Goal: Transaction & Acquisition: Purchase product/service

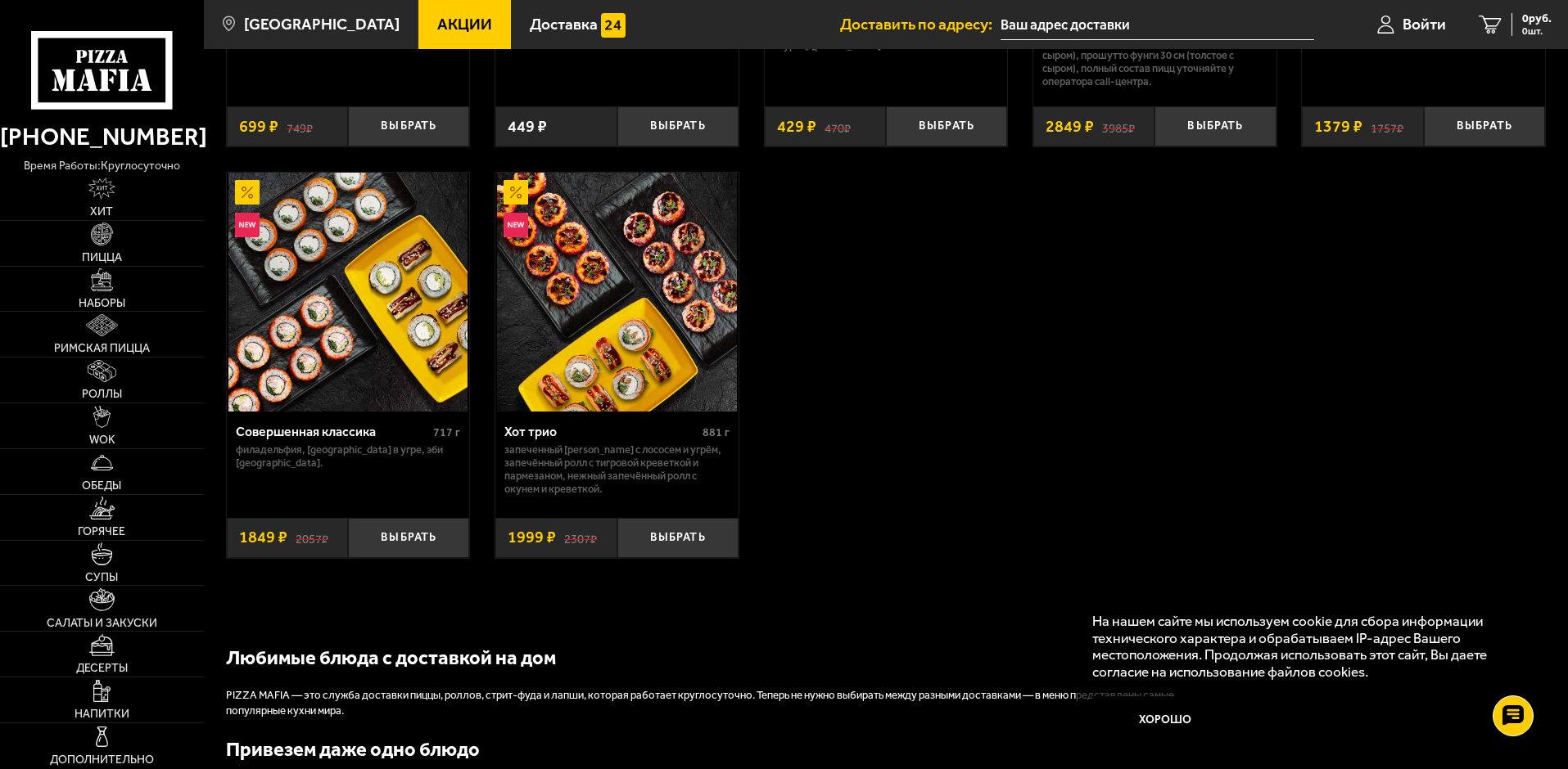
scroll to position [1227, 0]
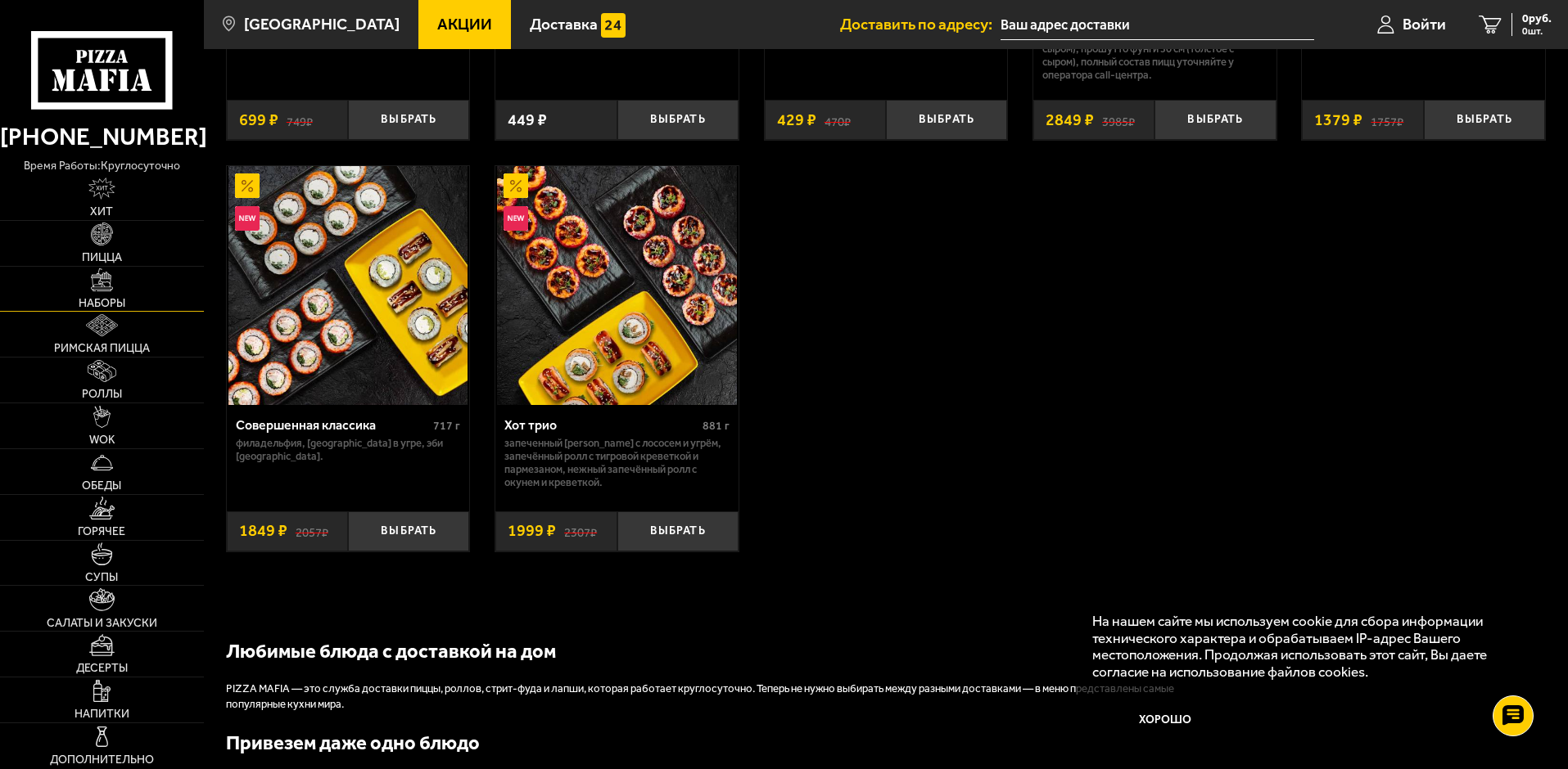
click at [105, 290] on img at bounding box center [102, 280] width 23 height 23
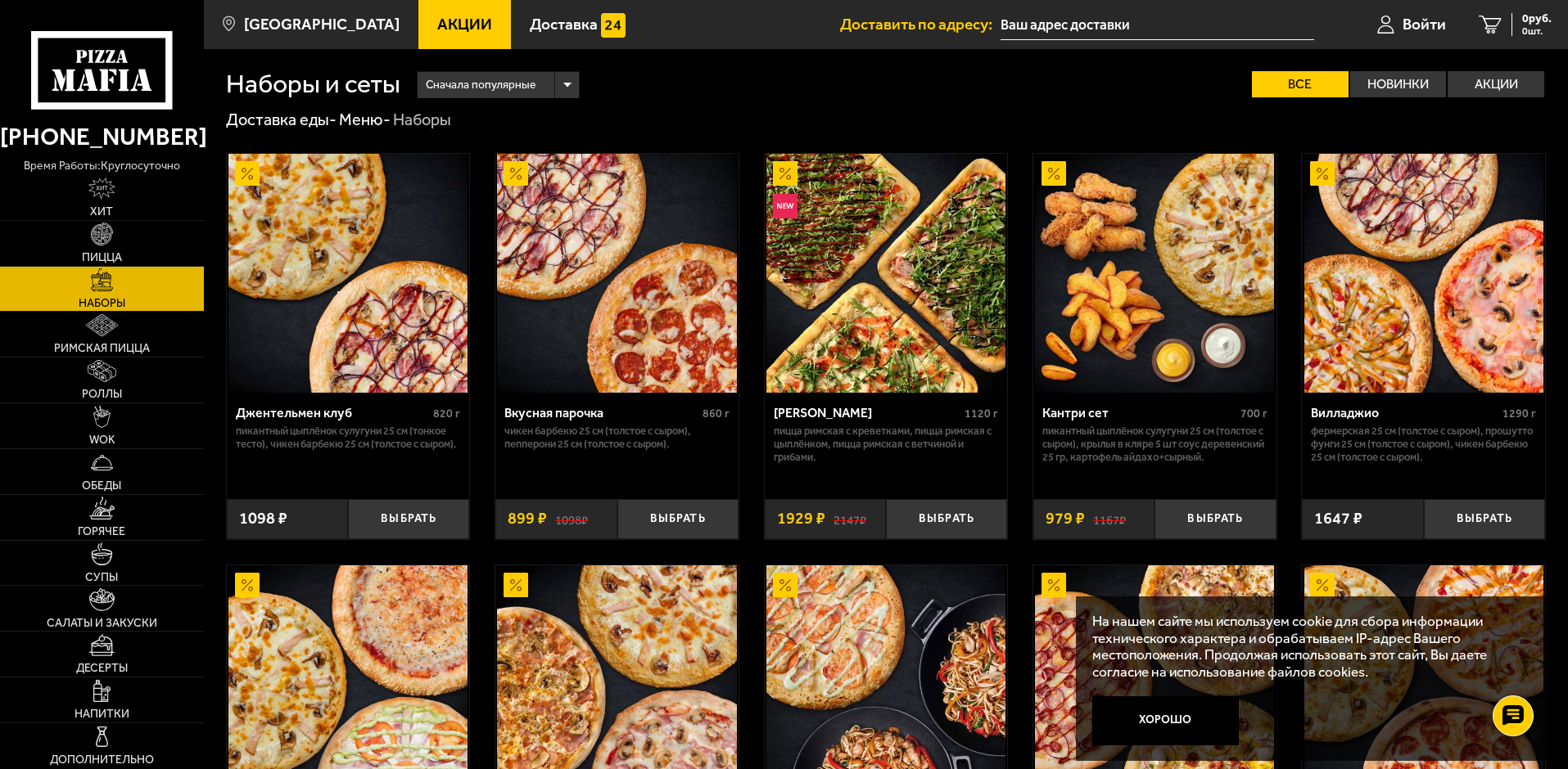
click at [1180, 717] on button "Хорошо" at bounding box center [1166, 721] width 147 height 49
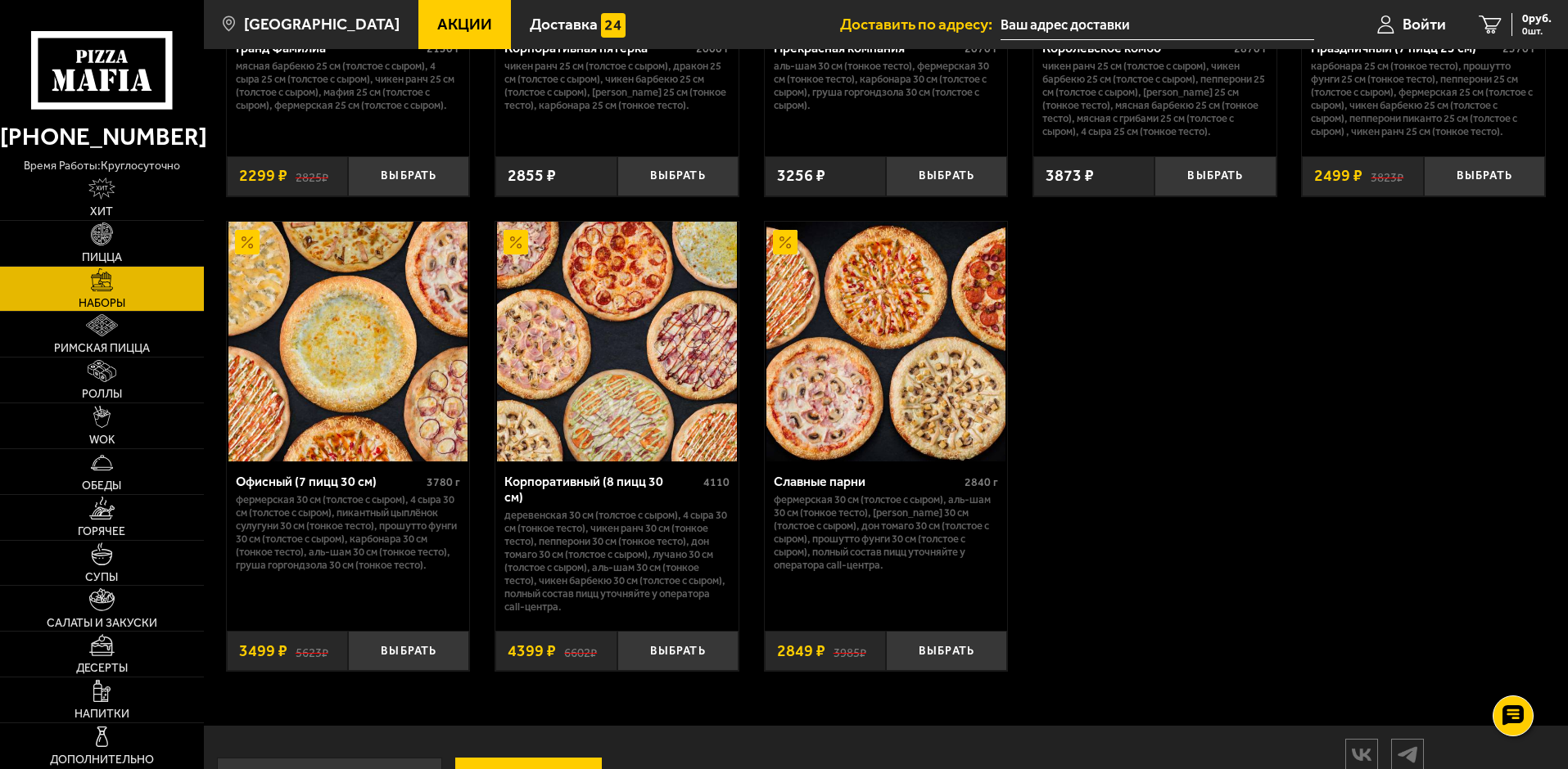
scroll to position [2455, 0]
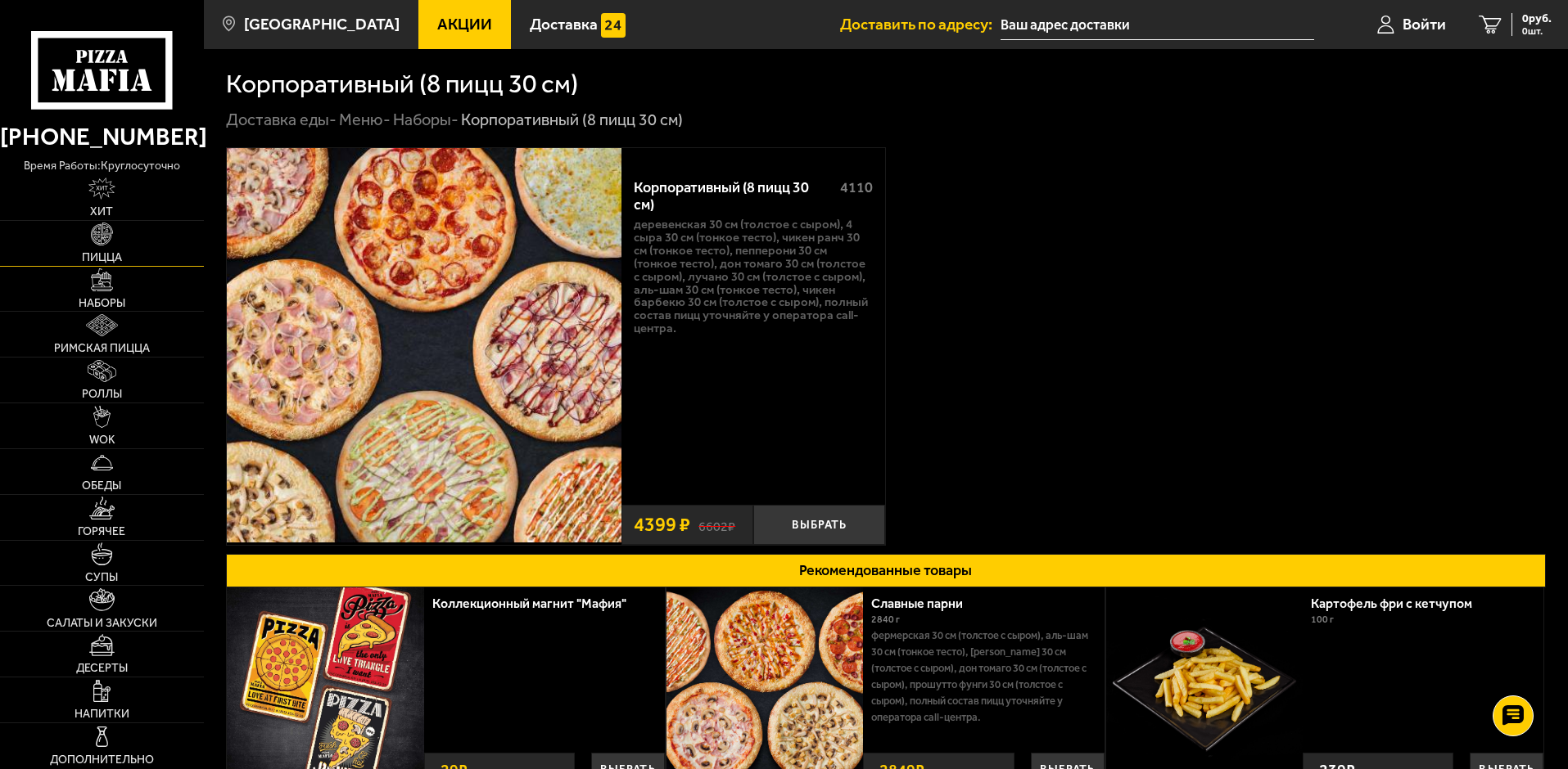
click at [121, 237] on link "Пицца" at bounding box center [101, 243] width 204 height 45
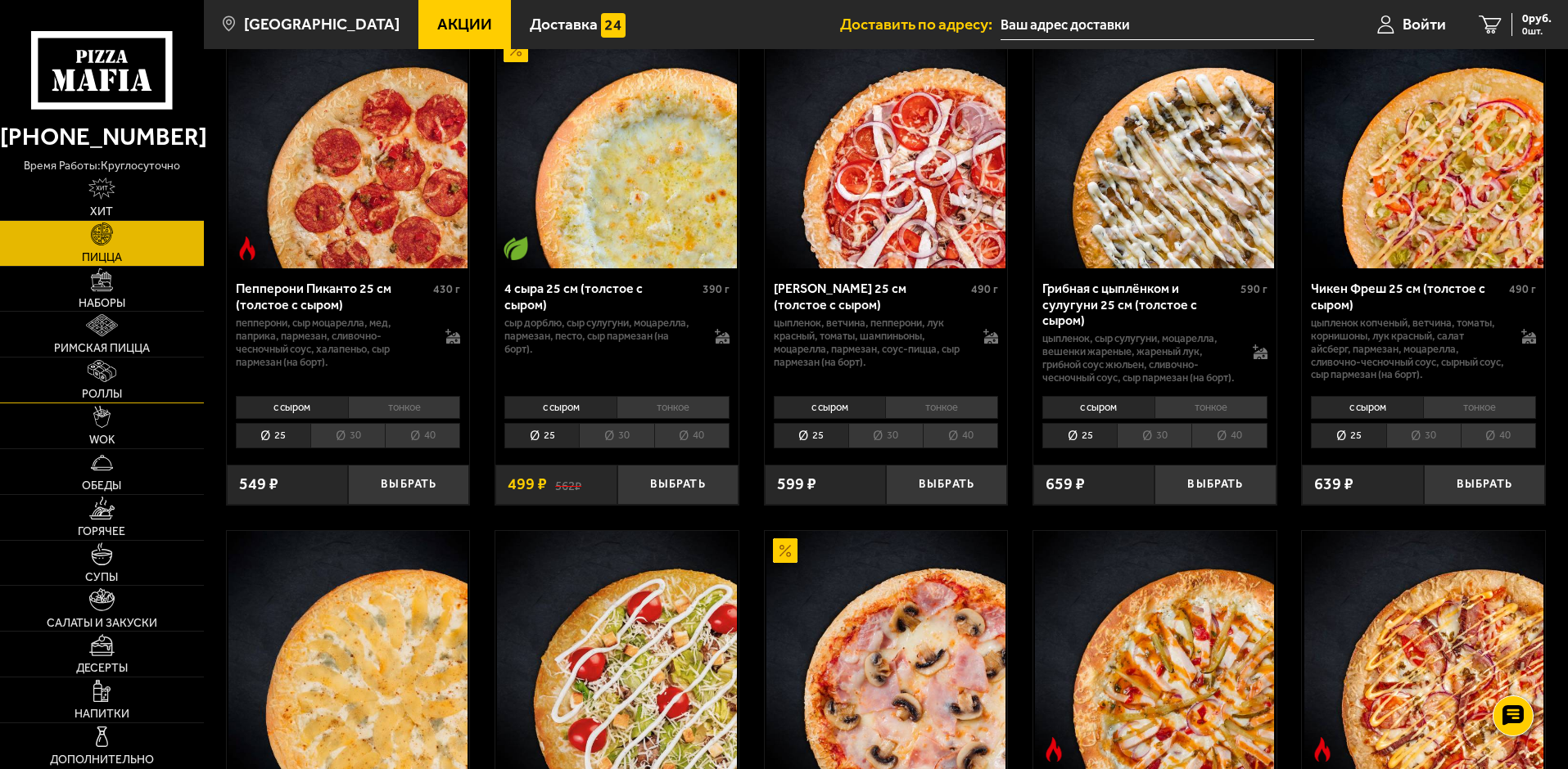
scroll to position [1064, 0]
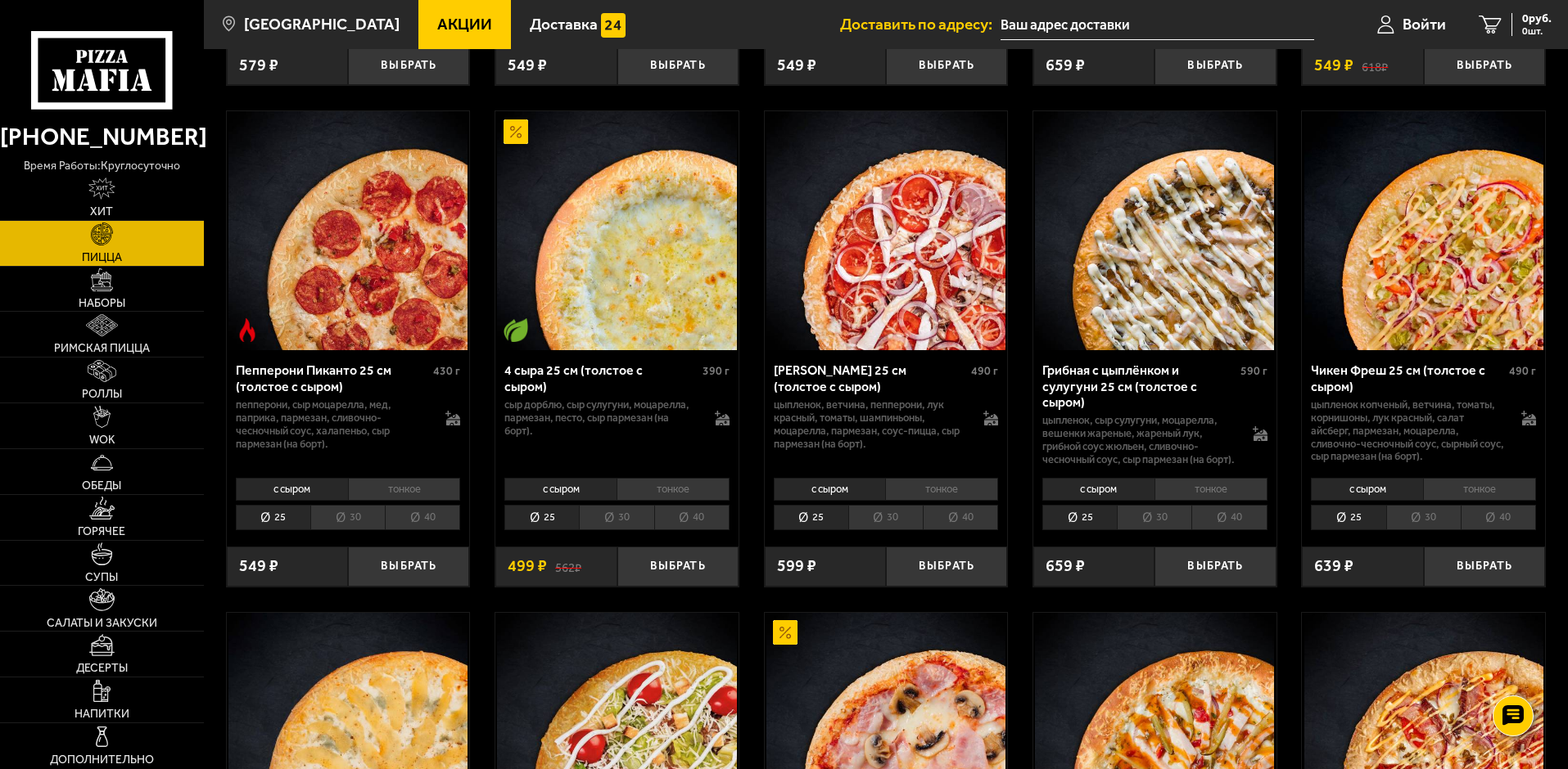
click at [405, 423] on p "пепперони, сыр Моцарелла, мед, паприка, пармезан, сливочно-чесночный соус, хала…" at bounding box center [333, 424] width 194 height 53
click at [312, 412] on p "пепперони, сыр Моцарелла, мед, паприка, пармезан, сливочно-чесночный соус, хала…" at bounding box center [333, 424] width 194 height 53
click at [390, 580] on button "Выбрать" at bounding box center [408, 566] width 121 height 40
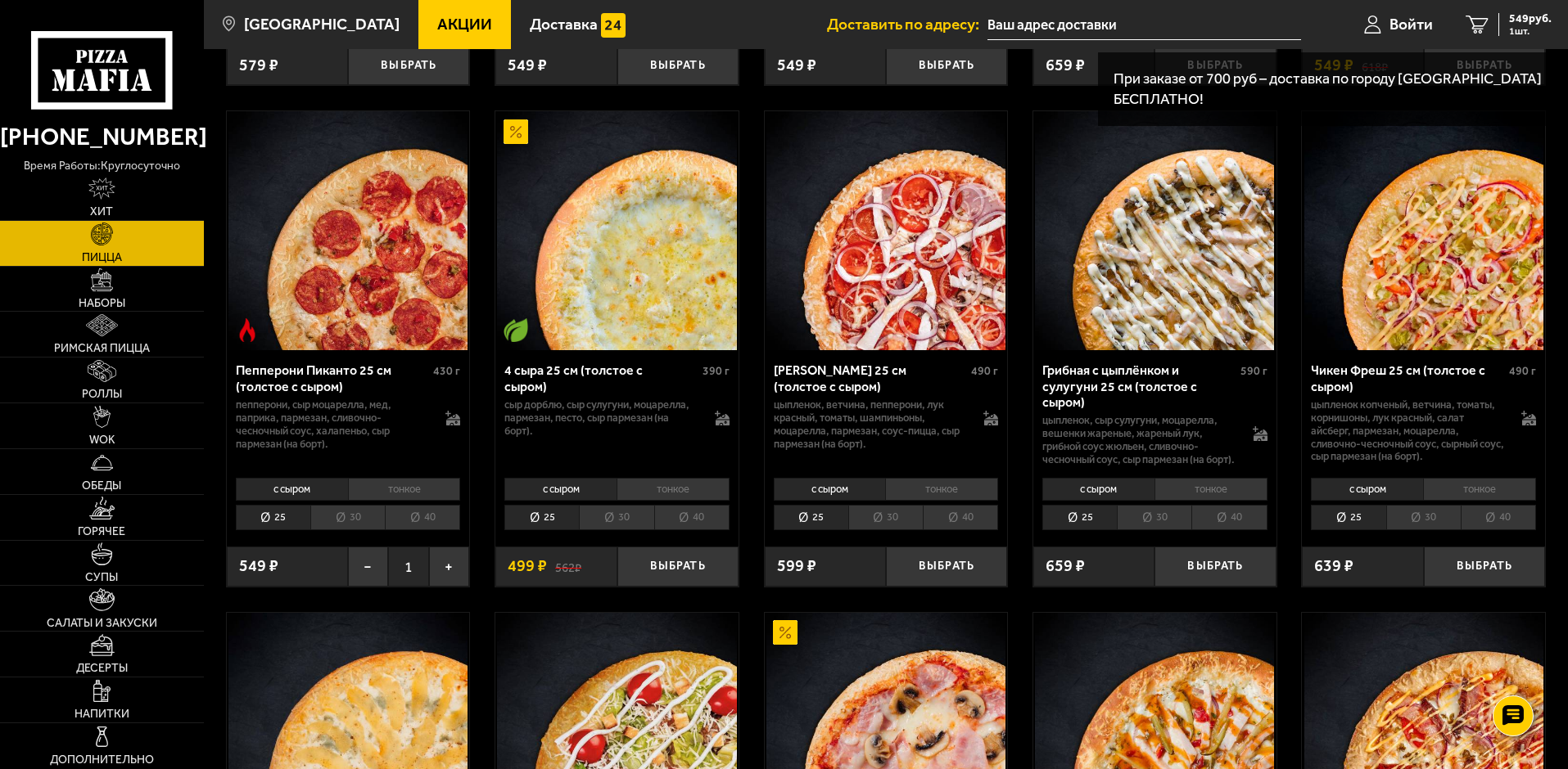
click at [373, 326] on img at bounding box center [348, 231] width 240 height 239
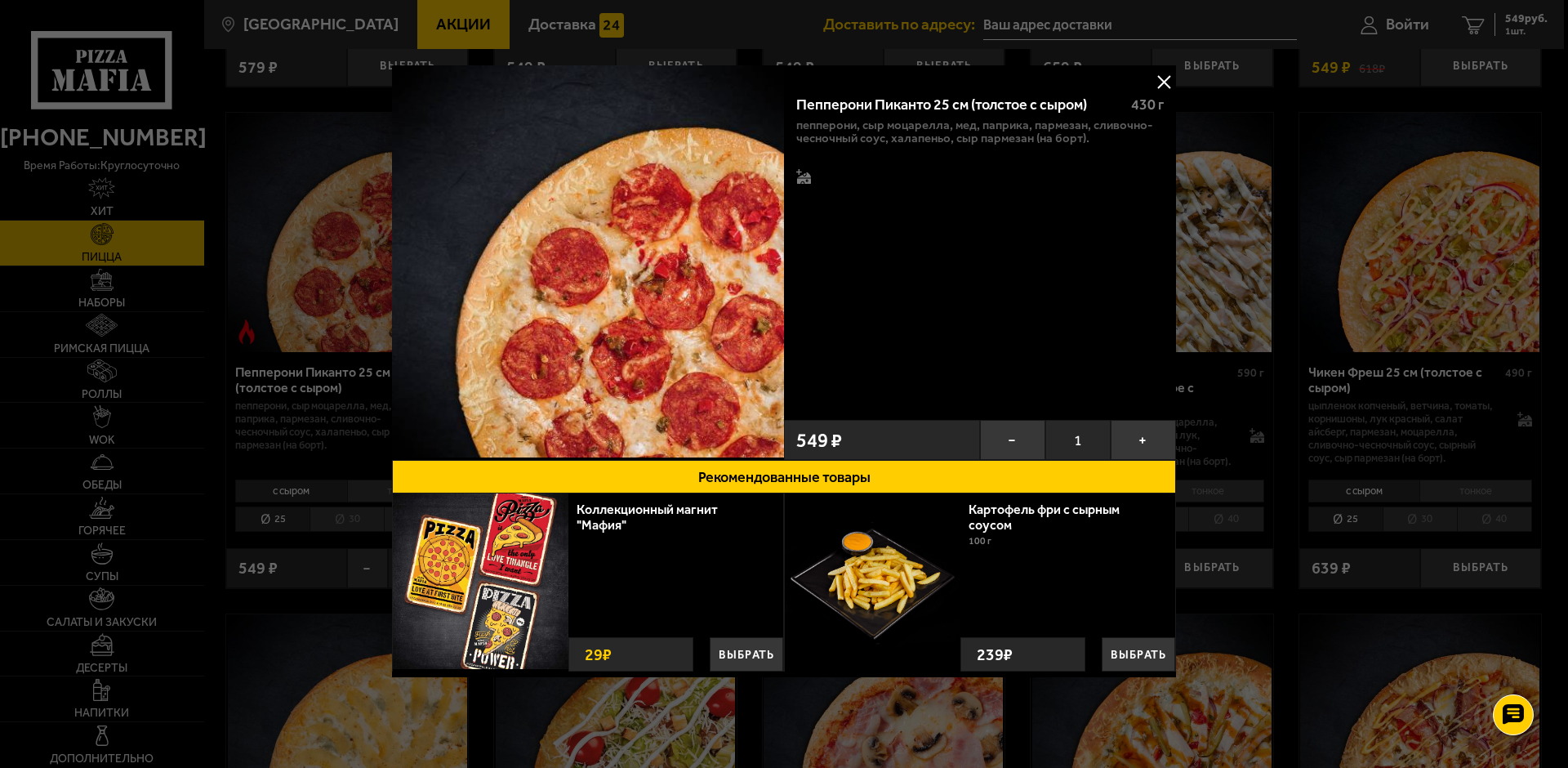
click at [1163, 89] on button at bounding box center [1164, 82] width 24 height 24
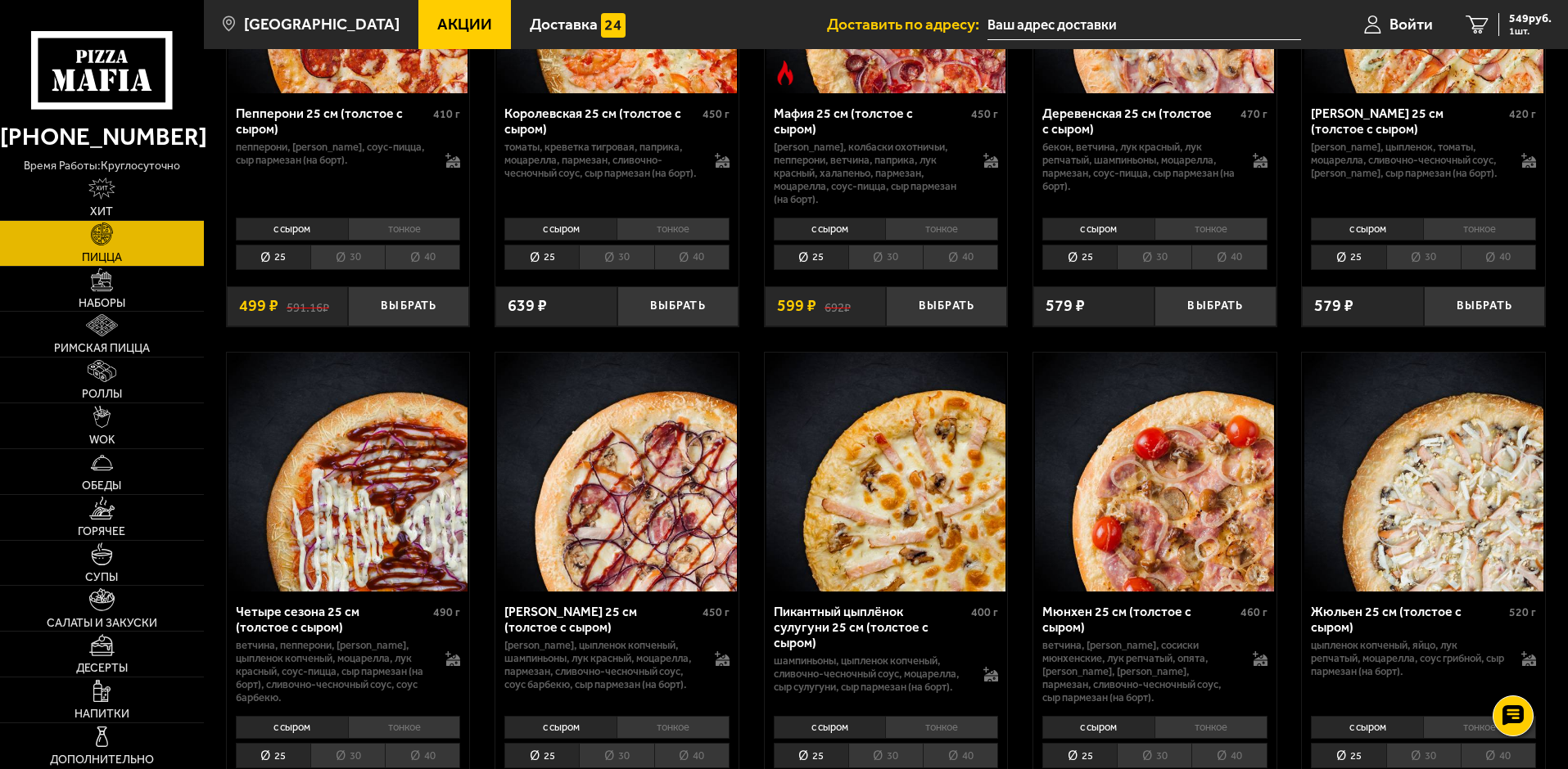
scroll to position [2374, 0]
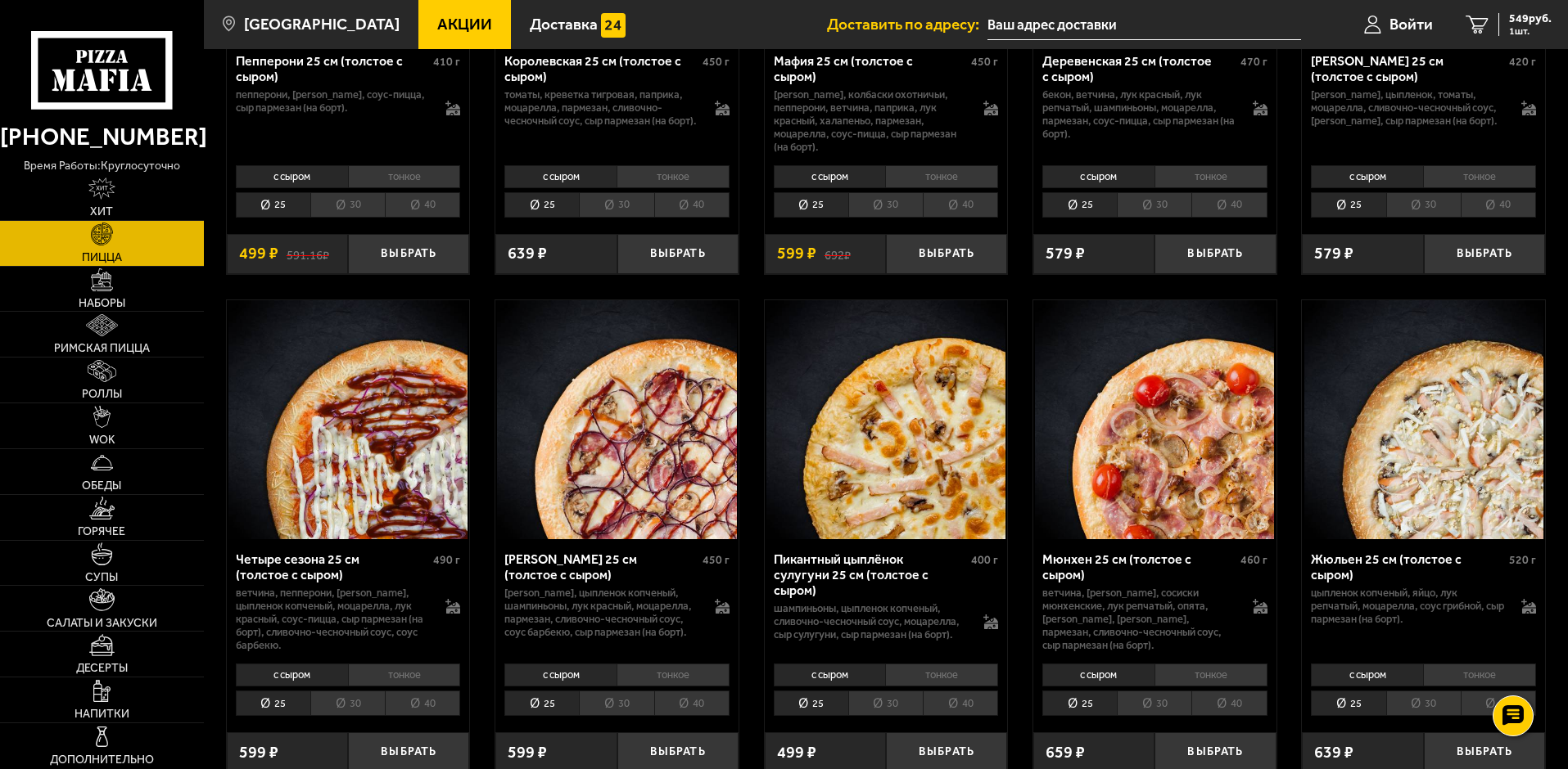
click at [686, 677] on li "тонкое" at bounding box center [673, 675] width 113 height 23
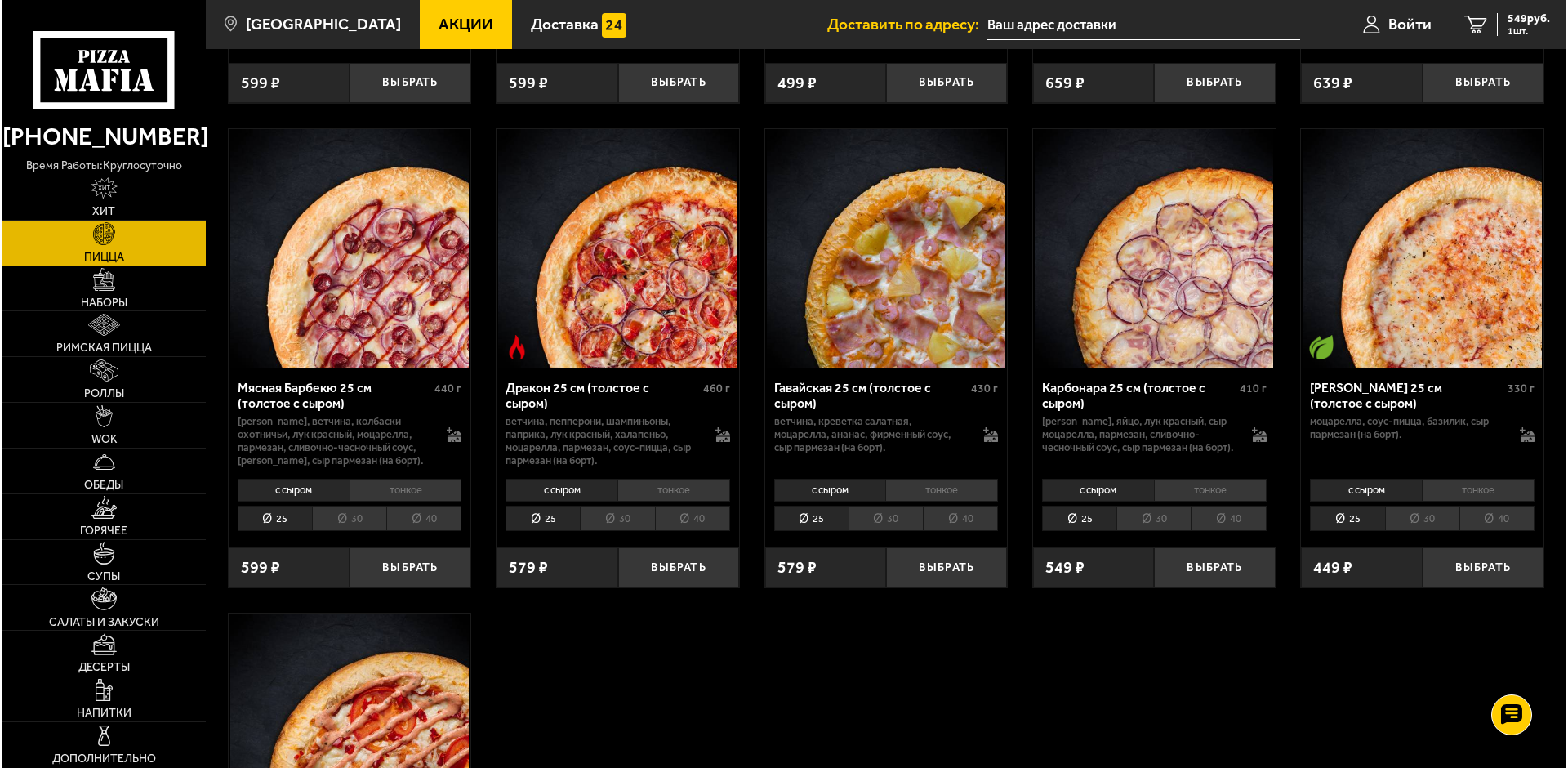
scroll to position [2861, 0]
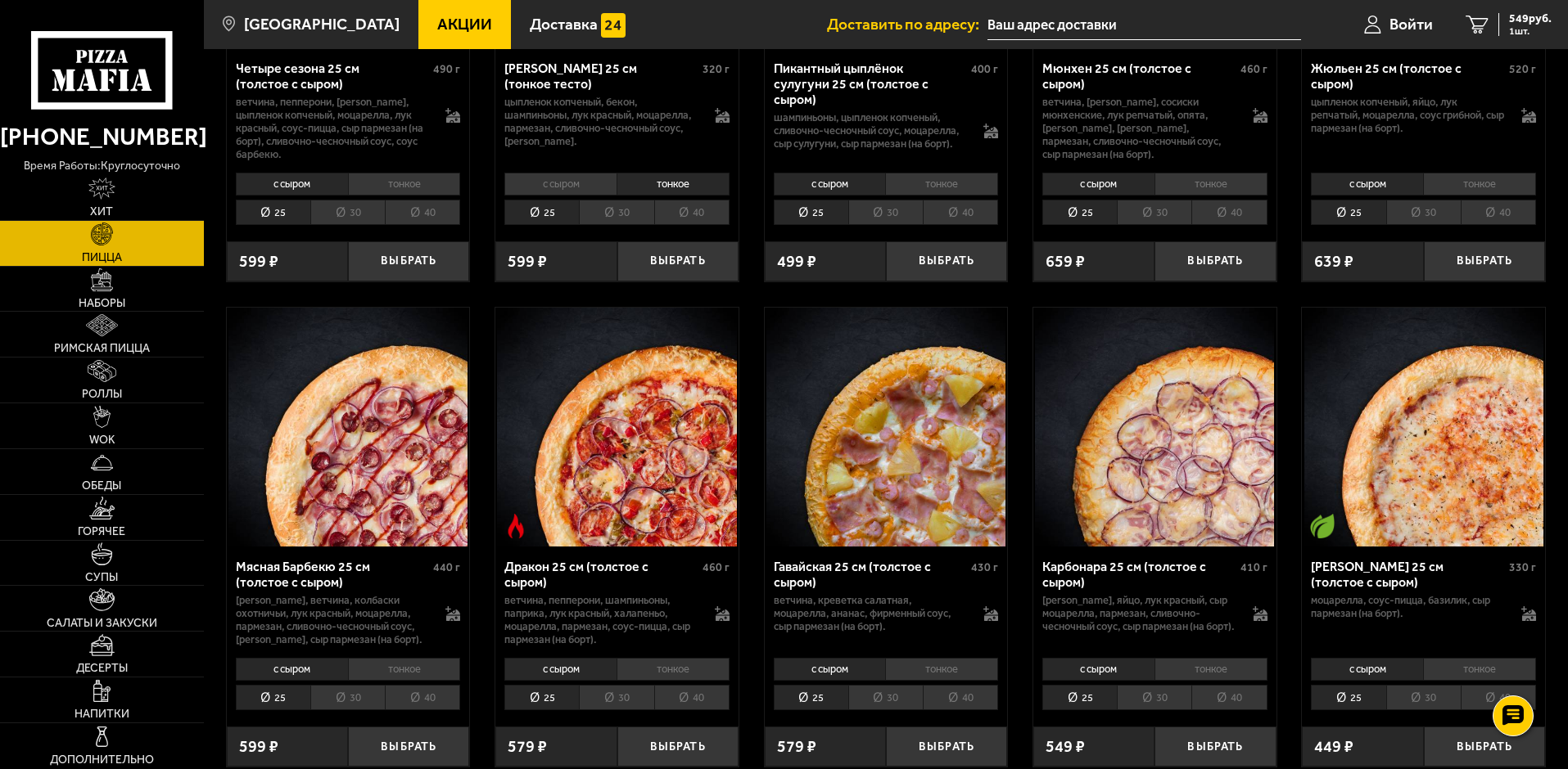
click at [1199, 495] on img at bounding box center [1155, 427] width 240 height 239
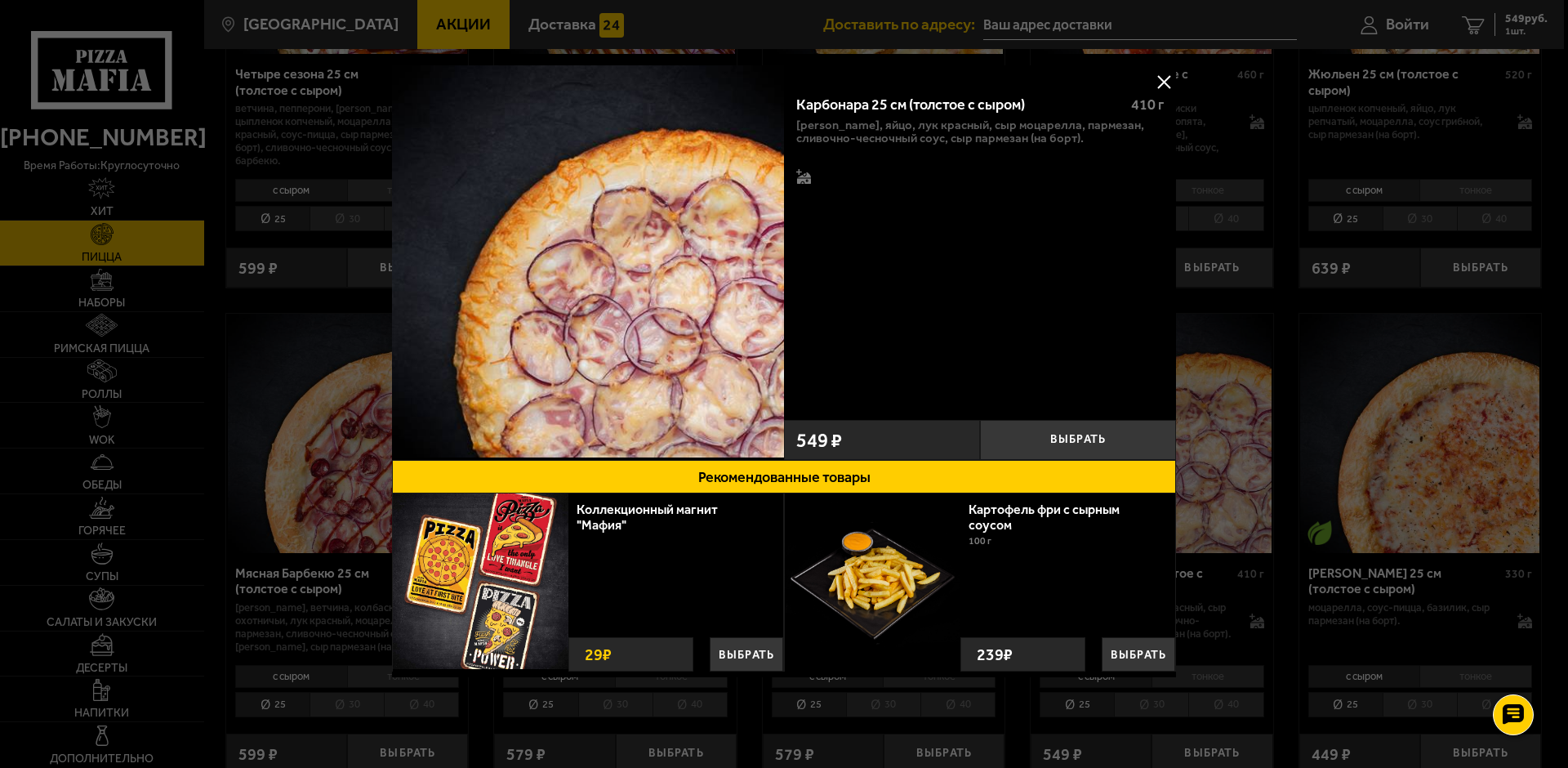
click at [694, 309] on img at bounding box center [588, 262] width 392 height 392
